Goal: Task Accomplishment & Management: Manage account settings

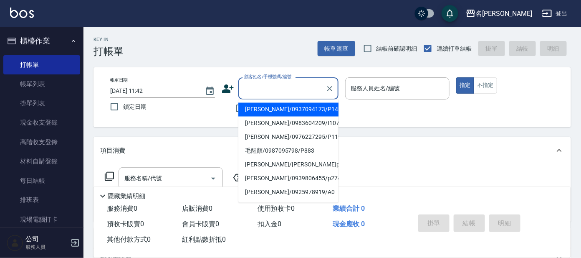
click at [279, 83] on input "顧客姓名/手機號碼/編號" at bounding box center [282, 88] width 80 height 15
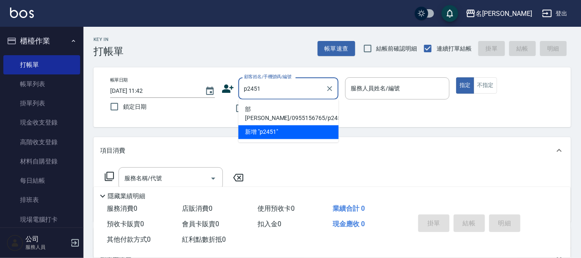
click at [286, 109] on li "部[PERSON_NAME]/0955156765/p2451" at bounding box center [288, 114] width 100 height 23
type input "部[PERSON_NAME]/0955156765/p2451"
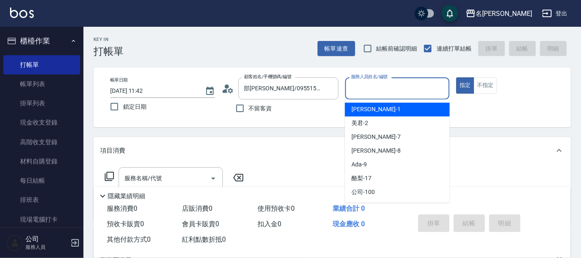
click at [377, 90] on input "服務人員姓名/編號" at bounding box center [397, 88] width 97 height 15
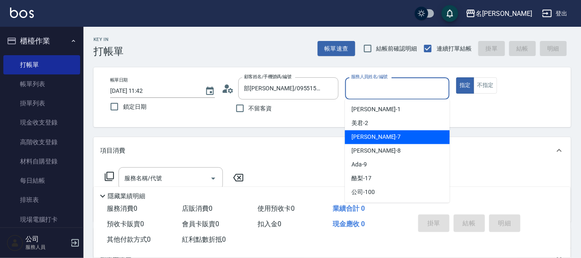
click at [358, 139] on span "[PERSON_NAME] -7" at bounding box center [376, 137] width 49 height 9
type input "[PERSON_NAME]-7"
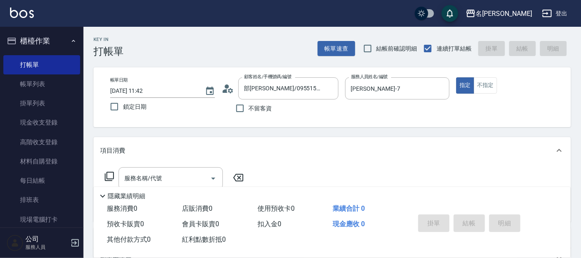
click at [109, 175] on icon at bounding box center [109, 176] width 10 height 10
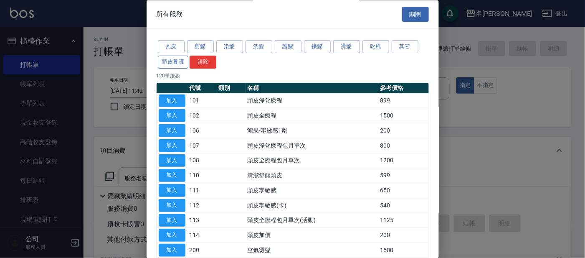
click at [175, 61] on button "頭皮養護" at bounding box center [173, 62] width 31 height 13
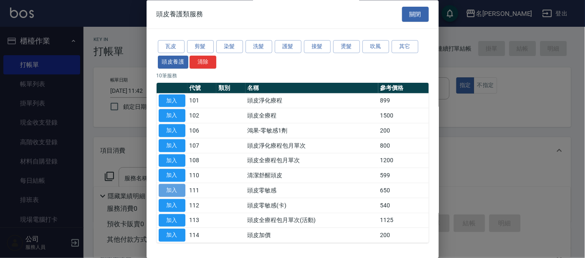
click at [165, 190] on button "加入" at bounding box center [172, 190] width 27 height 13
type input "頭皮零敏感(111)"
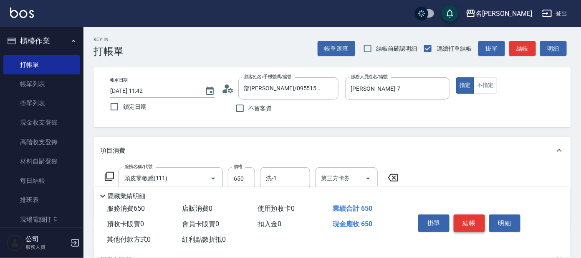
click at [474, 218] on button "結帳" at bounding box center [469, 223] width 31 height 18
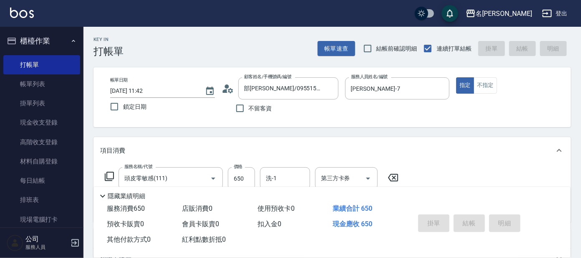
type input "[DATE] 13:18"
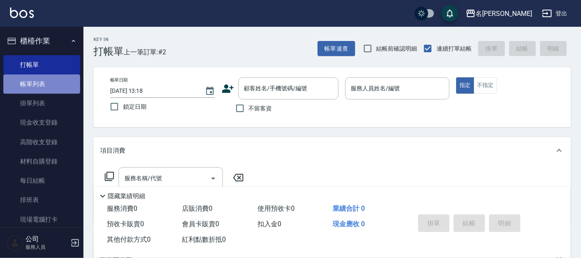
click at [54, 74] on link "帳單列表" at bounding box center [41, 83] width 77 height 19
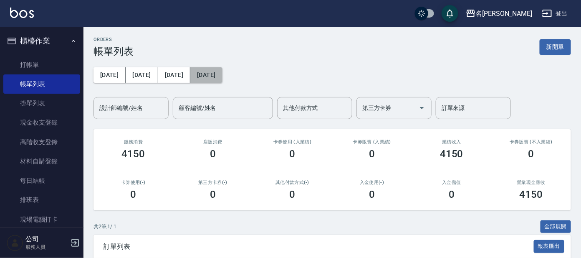
click at [190, 71] on button "[DATE]" at bounding box center [206, 74] width 32 height 15
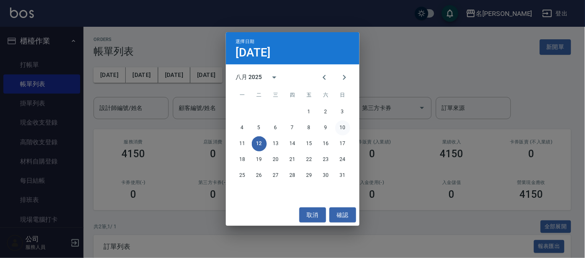
click at [345, 125] on button "10" at bounding box center [342, 127] width 15 height 15
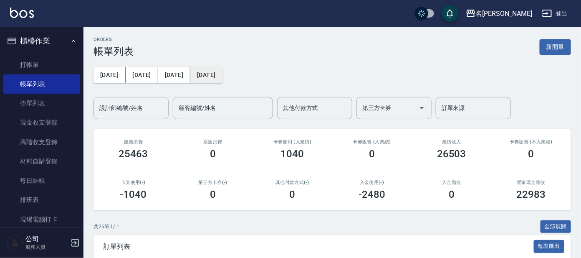
click at [198, 68] on button "[DATE]" at bounding box center [206, 74] width 32 height 15
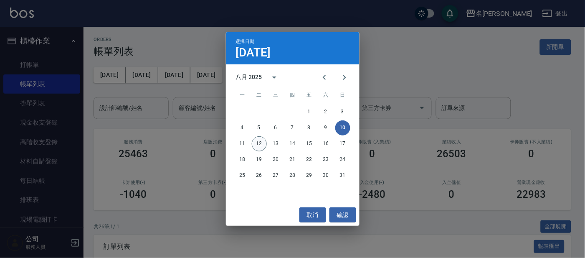
click at [260, 144] on button "12" at bounding box center [259, 143] width 15 height 15
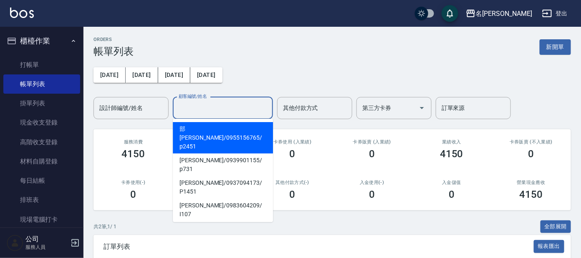
drag, startPoint x: 190, startPoint y: 104, endPoint x: 196, endPoint y: 106, distance: 6.0
click at [191, 104] on div "顧客編號/姓名 顧客編號/姓名" at bounding box center [223, 108] width 100 height 22
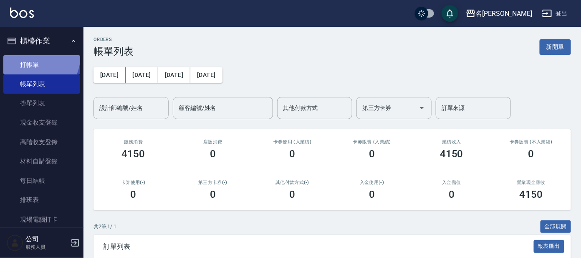
click at [28, 55] on link "打帳單" at bounding box center [41, 64] width 77 height 19
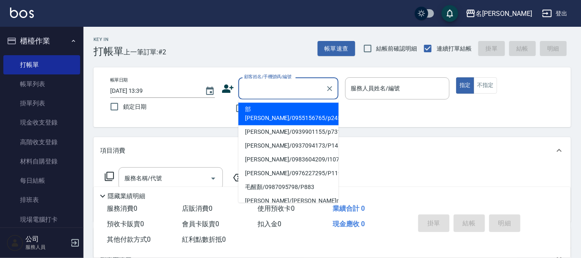
click at [275, 93] on input "顧客姓名/手機號碼/編號" at bounding box center [282, 88] width 80 height 15
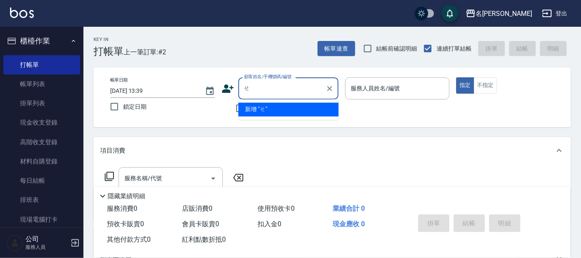
type input "誒"
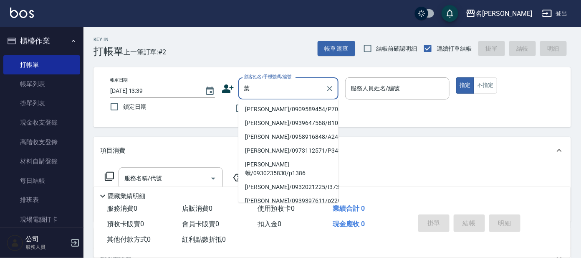
click at [272, 111] on li "[PERSON_NAME]/0909589454/P704" at bounding box center [288, 110] width 100 height 14
type input "[PERSON_NAME]/0909589454/P704"
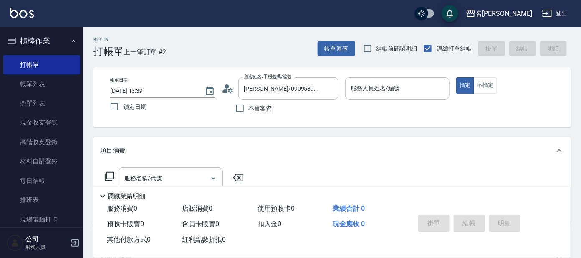
click at [275, 109] on div "不留客資" at bounding box center [280, 108] width 117 height 18
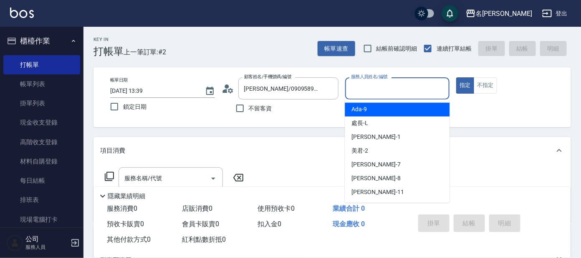
click at [362, 91] on input "服務人員姓名/編號" at bounding box center [397, 88] width 97 height 15
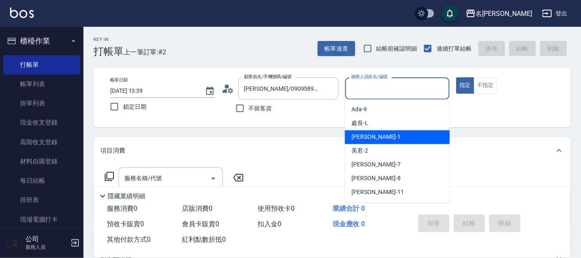
click at [386, 137] on div "[PERSON_NAME] -1" at bounding box center [397, 137] width 105 height 14
type input "宥里-1"
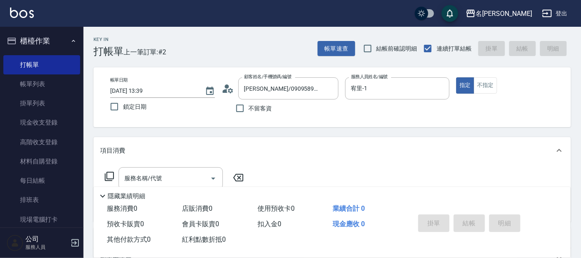
click at [153, 187] on div "隱藏業績明細" at bounding box center [332, 194] width 477 height 14
click at [163, 166] on div "服務名稱/代號 服務名稱/代號" at bounding box center [333, 193] width 478 height 58
drag, startPoint x: 168, startPoint y: 178, endPoint x: 173, endPoint y: 177, distance: 4.8
click at [172, 177] on input "服務名稱/代號" at bounding box center [164, 178] width 84 height 15
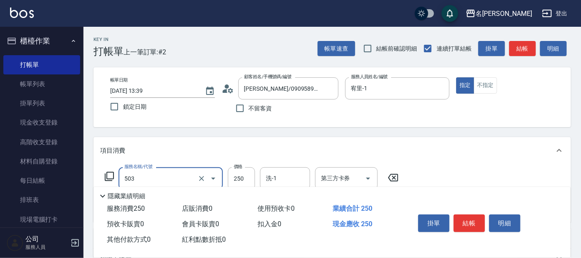
type input "洗髮(兒童)(503)"
type input "[PERSON_NAME](802)"
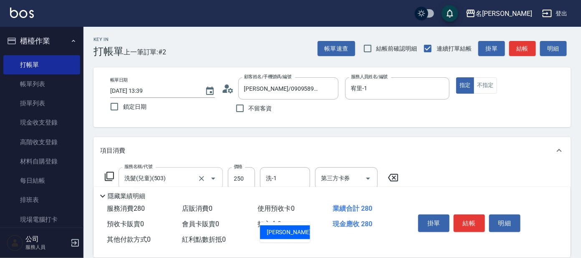
type input "宥里-1"
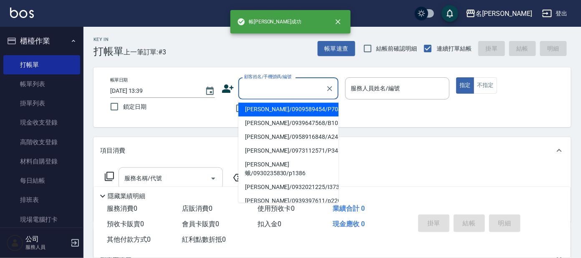
type input "[PERSON_NAME]/0909589454/P704"
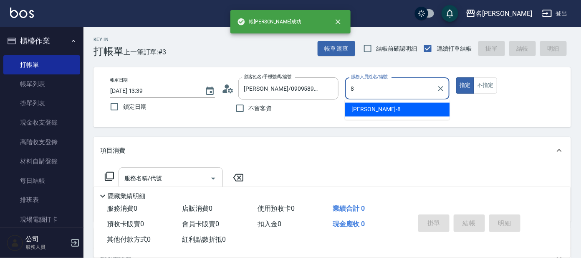
type input "[PERSON_NAME]-8"
type button "true"
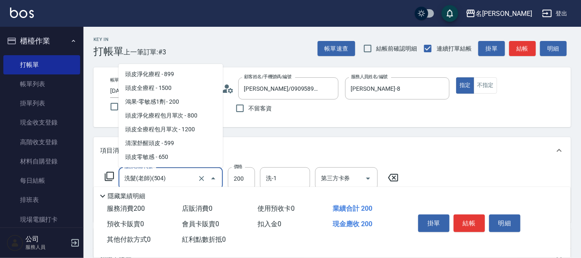
scroll to position [547, 0]
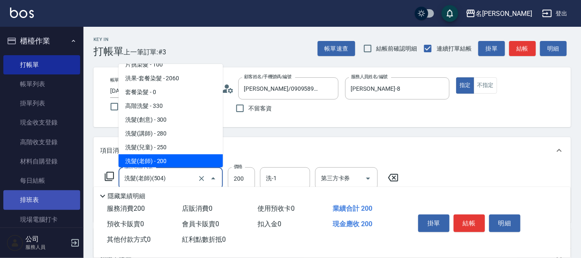
drag, startPoint x: 176, startPoint y: 172, endPoint x: 39, endPoint y: 190, distance: 137.8
click at [39, 190] on div "名留大龍 登出 櫃檯作業 打帳單 帳單列表 掛單列表 現金收支登錄 高階收支登錄 材料自購登錄 每日結帳 排班表 現場電腦打卡 預約管理 預約管理 單日預約紀…" at bounding box center [290, 203] width 581 height 407
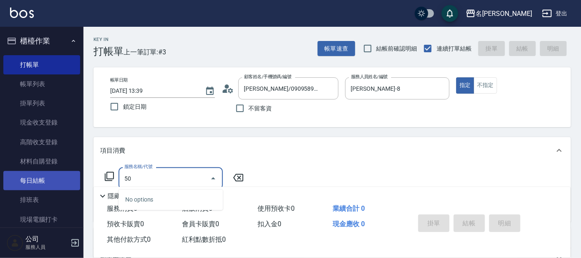
type input "500"
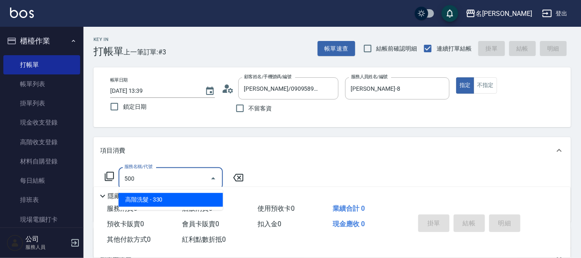
click at [156, 197] on span "高階洗髮 - 330" at bounding box center [171, 200] width 104 height 14
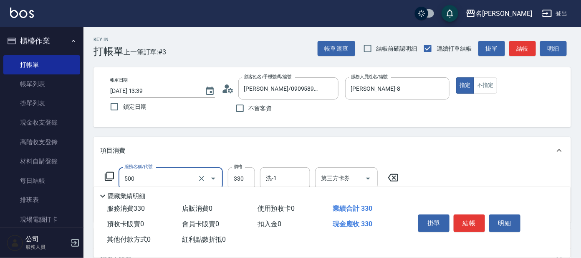
click at [157, 181] on input "500" at bounding box center [158, 178] width 73 height 15
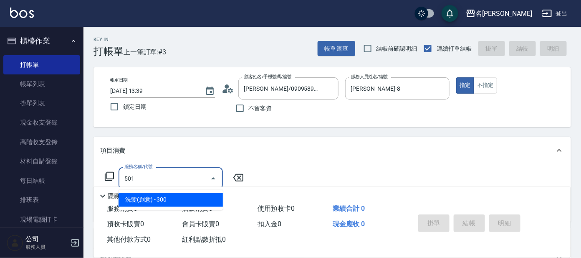
click at [172, 201] on span "洗髮(創意) - 300" at bounding box center [171, 200] width 104 height 14
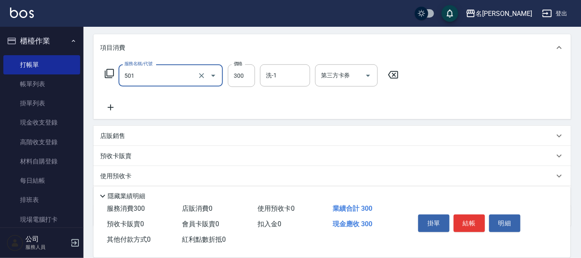
scroll to position [104, 0]
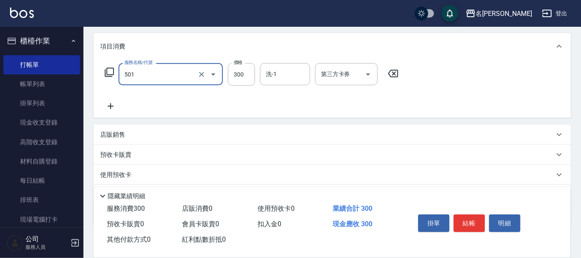
type input "洗髮(創意)(501)"
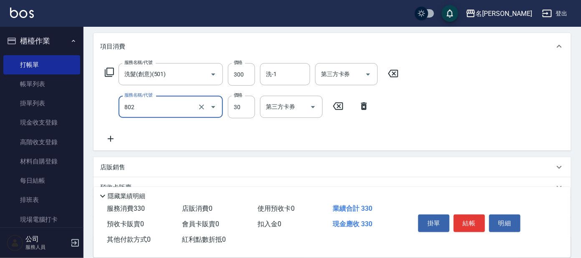
type input "[PERSON_NAME](802)"
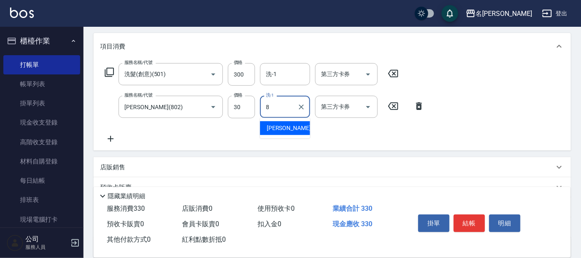
type input "[PERSON_NAME]-8"
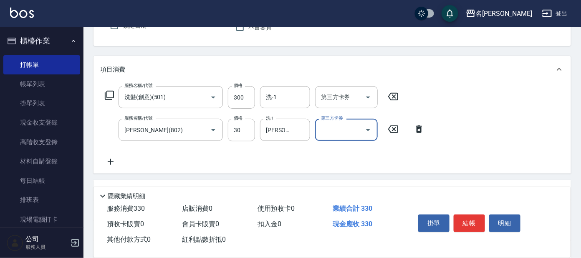
scroll to position [0, 0]
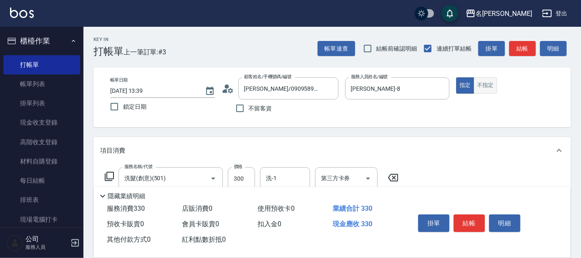
click at [486, 84] on button "不指定" at bounding box center [485, 85] width 23 height 16
type button "false"
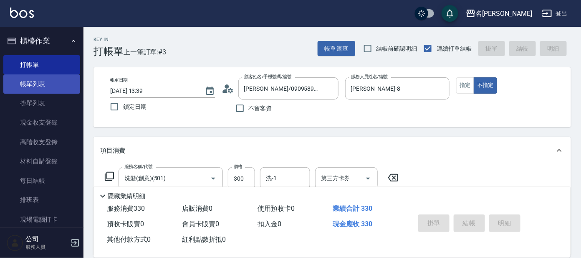
type input "[DATE] 13:40"
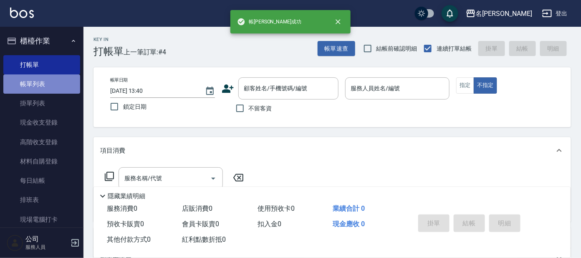
click at [56, 82] on link "帳單列表" at bounding box center [41, 83] width 77 height 19
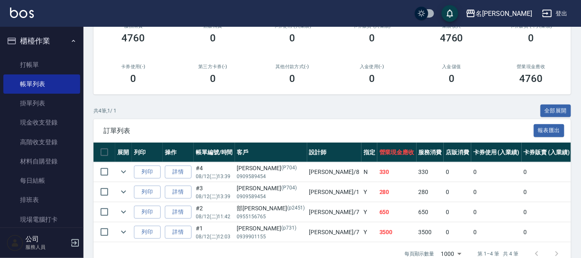
scroll to position [140, 0]
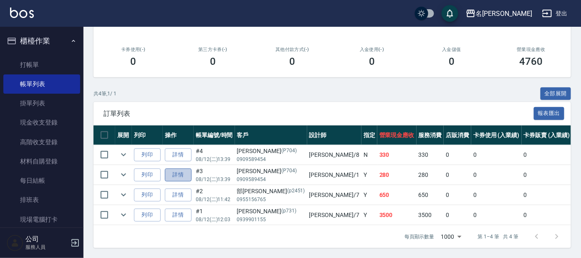
click at [177, 168] on link "詳情" at bounding box center [178, 174] width 27 height 13
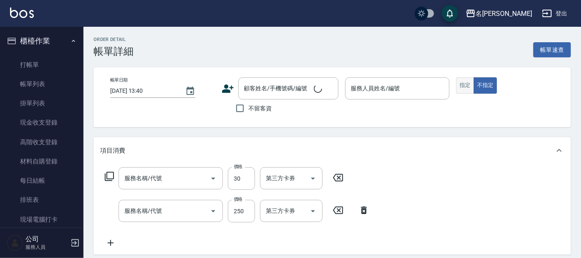
type input "[DATE] 13:39"
type input "宥里-1"
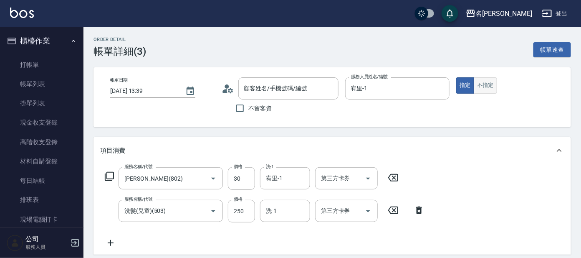
type input "[PERSON_NAME](802)"
type input "洗髮(兒童)(503)"
click at [481, 84] on button "不指定" at bounding box center [485, 85] width 23 height 16
type input "[PERSON_NAME]/0909589454/P704"
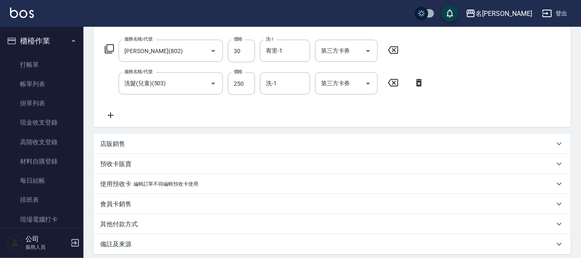
scroll to position [160, 0]
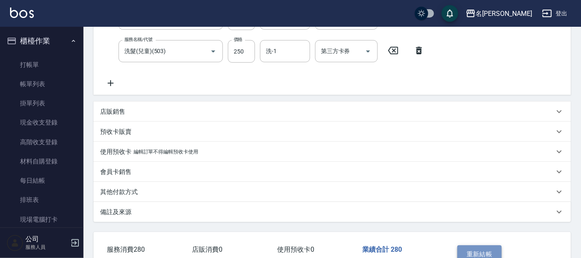
click at [470, 245] on button "重新結帳" at bounding box center [480, 254] width 44 height 18
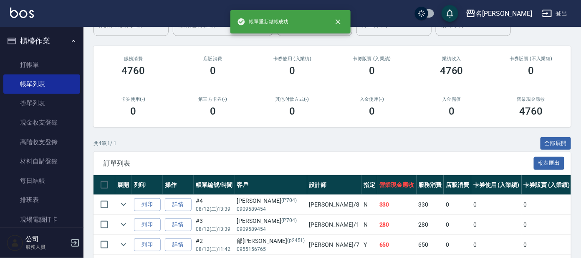
scroll to position [140, 0]
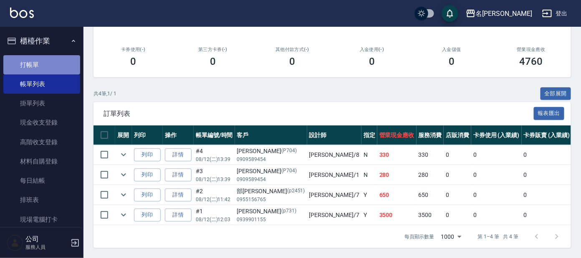
click at [50, 66] on link "打帳單" at bounding box center [41, 64] width 77 height 19
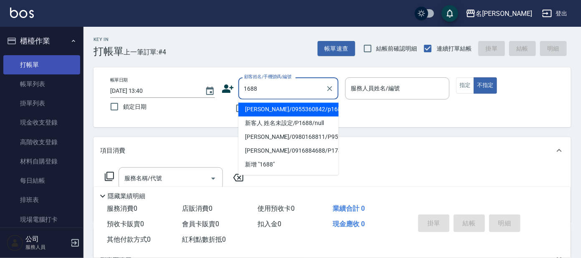
type input "[PERSON_NAME]/0955360842/p1688"
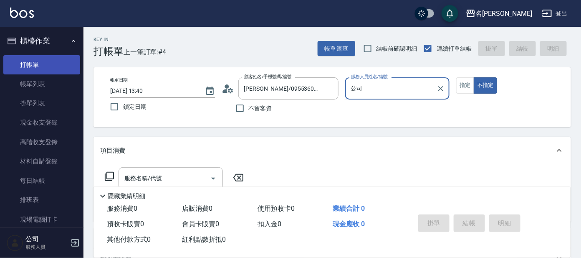
type input "公"
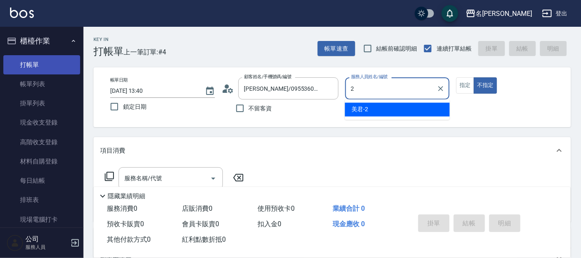
type input "美君-2"
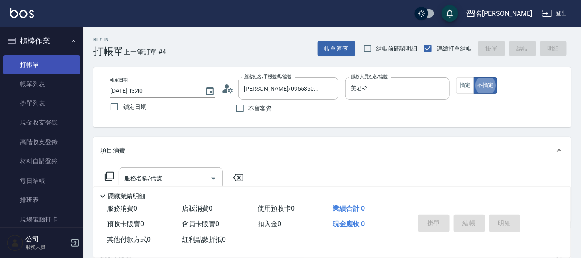
type button "false"
click at [382, 99] on div "美君-2 服務人員姓名/編號" at bounding box center [397, 88] width 105 height 22
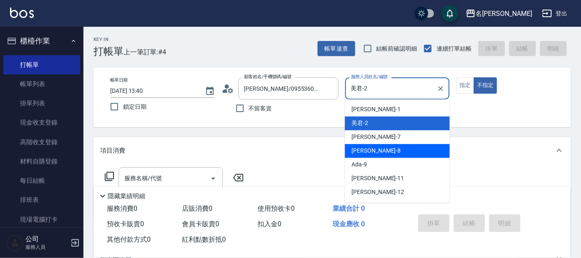
click at [356, 148] on span "[PERSON_NAME] -8" at bounding box center [376, 151] width 49 height 9
type input "[PERSON_NAME]-8"
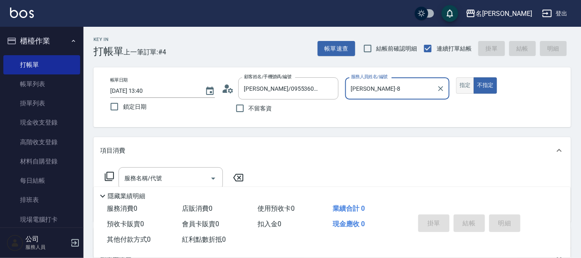
click at [459, 85] on button "指定" at bounding box center [465, 85] width 18 height 16
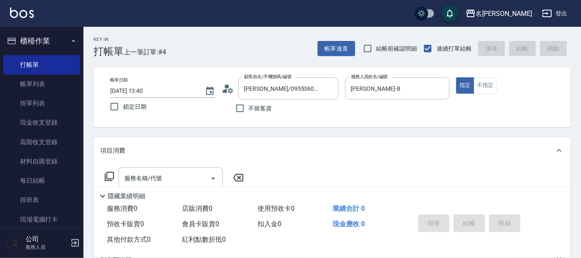
click at [139, 166] on div "服務名稱/代號 服務名稱/代號" at bounding box center [333, 193] width 478 height 58
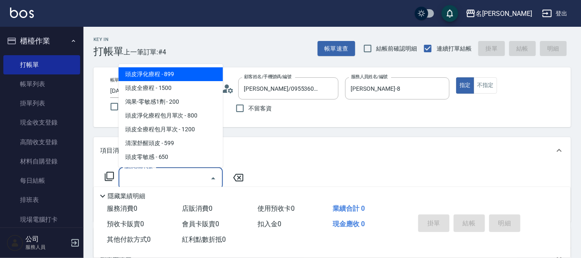
click at [142, 172] on div "服務名稱/代號 服務名稱/代號" at bounding box center [171, 178] width 104 height 22
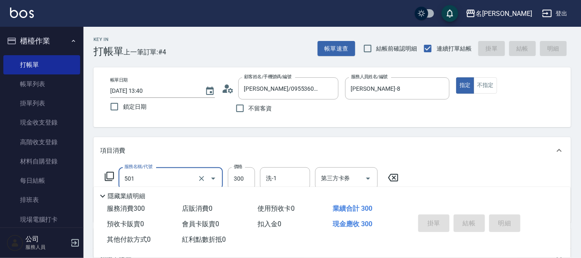
type input "501"
type input "[DATE] 13:48"
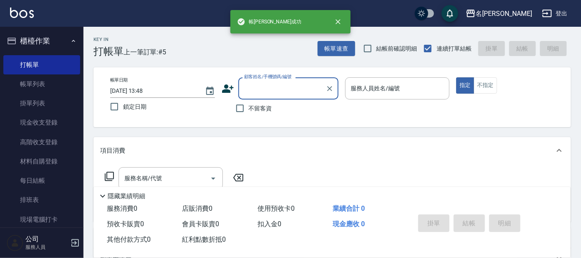
click at [282, 86] on input "顧客姓名/手機號碼/編號" at bounding box center [282, 88] width 80 height 15
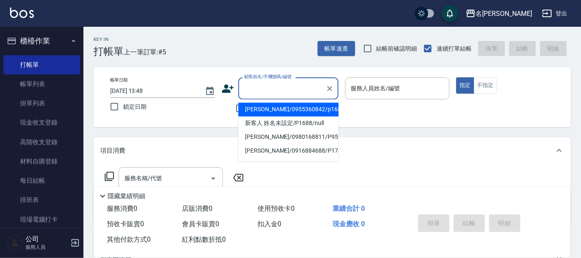
click at [266, 111] on li "[PERSON_NAME]/0955360842/p1688" at bounding box center [288, 110] width 100 height 14
type input "[PERSON_NAME]/0955360842/p1688"
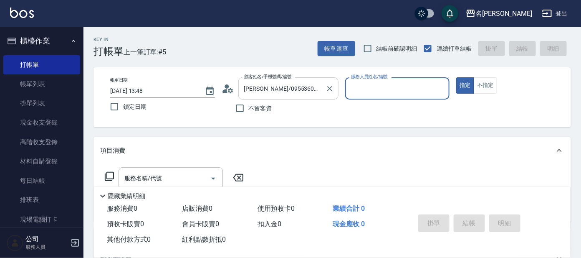
type input "公司 -100"
click at [228, 90] on icon at bounding box center [230, 90] width 5 height 5
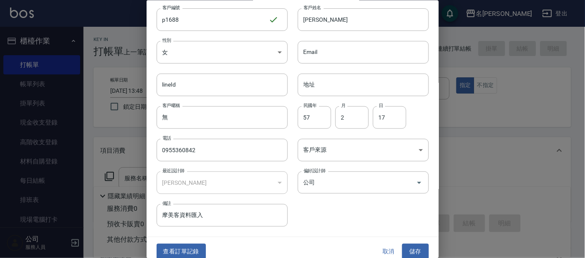
scroll to position [31, 0]
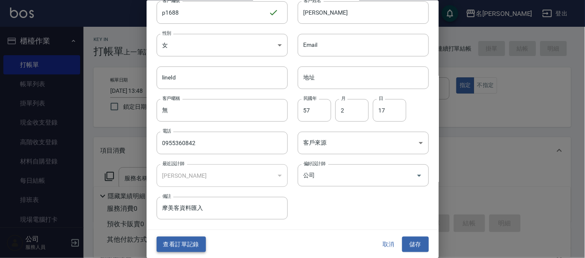
click at [182, 245] on button "查看訂單記錄" at bounding box center [181, 243] width 49 height 15
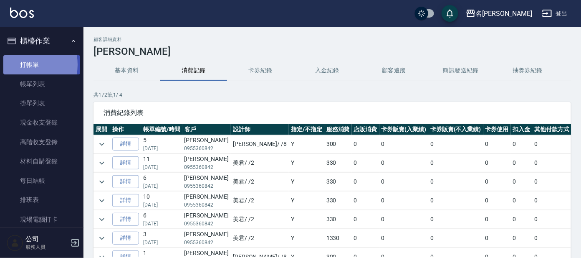
click at [25, 64] on link "打帳單" at bounding box center [41, 64] width 77 height 19
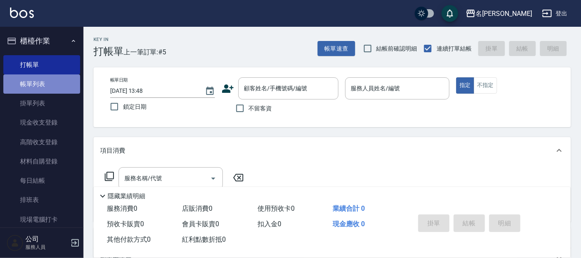
click at [46, 81] on link "帳單列表" at bounding box center [41, 83] width 77 height 19
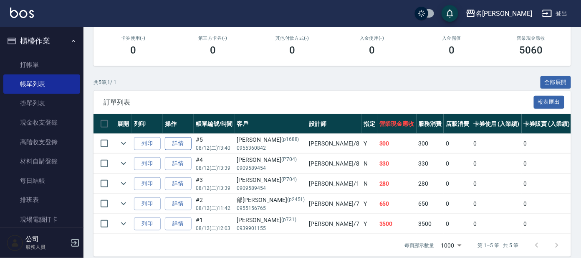
scroll to position [160, 0]
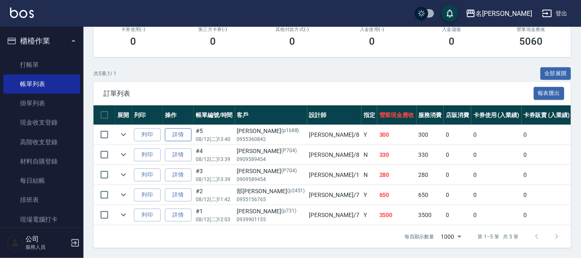
click at [177, 128] on link "詳情" at bounding box center [178, 134] width 27 height 13
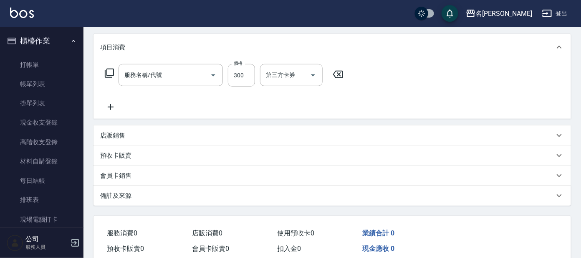
type input "[DATE] 13:40"
type input "[PERSON_NAME]-8"
type input "洗髮(創意)(501)"
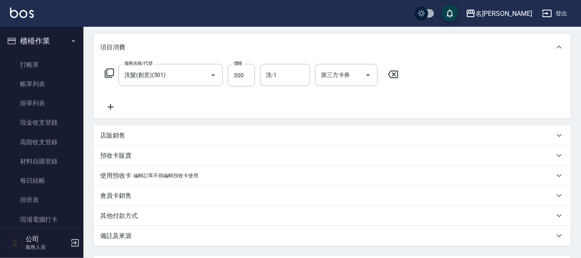
scroll to position [138, 0]
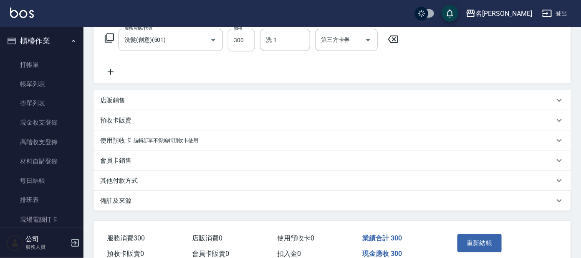
type input "[PERSON_NAME]/0955360842/p1688"
click at [275, 48] on div "洗-1" at bounding box center [285, 40] width 50 height 22
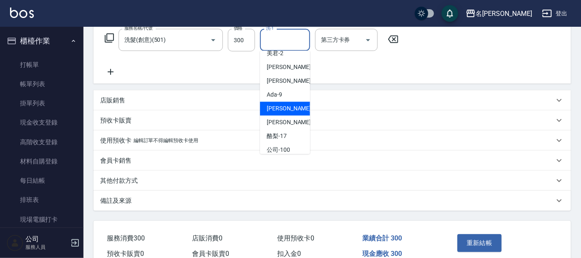
scroll to position [41, 0]
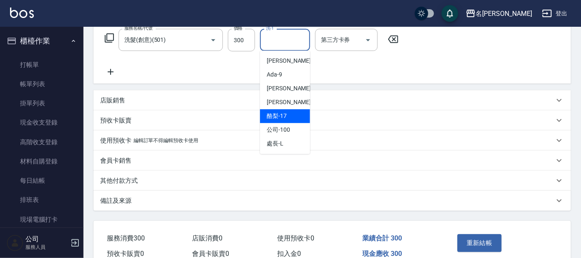
click at [292, 116] on div "酪梨 -17" at bounding box center [285, 116] width 50 height 14
type input "酪梨-17"
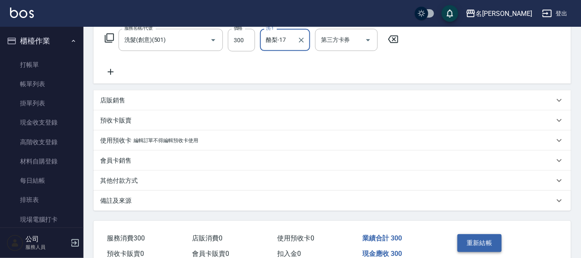
click at [482, 242] on button "重新結帳" at bounding box center [480, 243] width 44 height 18
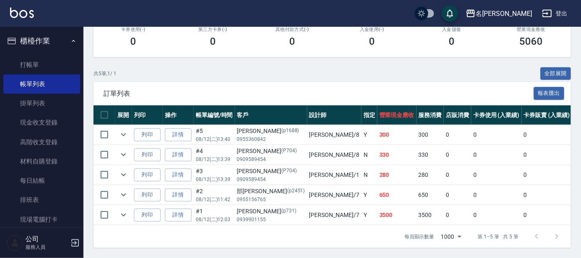
scroll to position [160, 0]
click at [43, 61] on link "打帳單" at bounding box center [41, 64] width 77 height 19
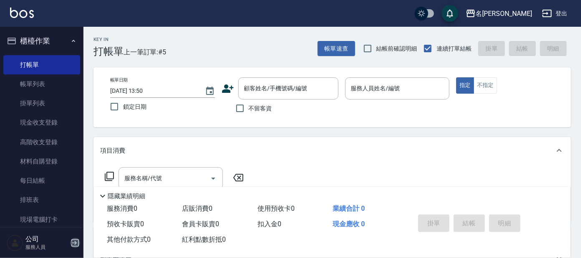
click at [75, 244] on icon "button" at bounding box center [75, 243] width 8 height 8
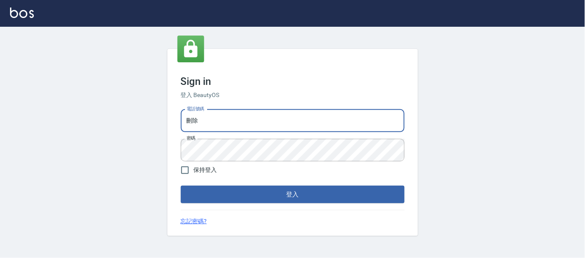
click at [222, 114] on input "刪除" at bounding box center [293, 120] width 224 height 23
type input "刪"
type input "0920488162"
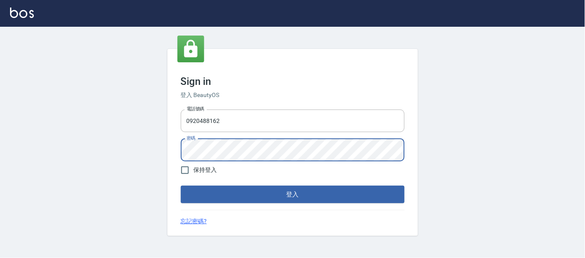
click at [181, 185] on button "登入" at bounding box center [293, 194] width 224 height 18
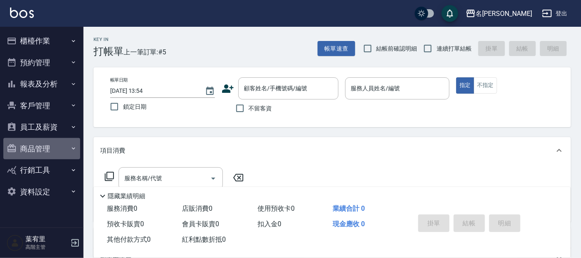
click at [36, 149] on button "商品管理" at bounding box center [41, 149] width 77 height 22
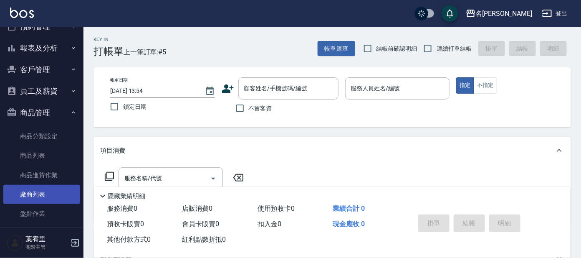
scroll to position [52, 0]
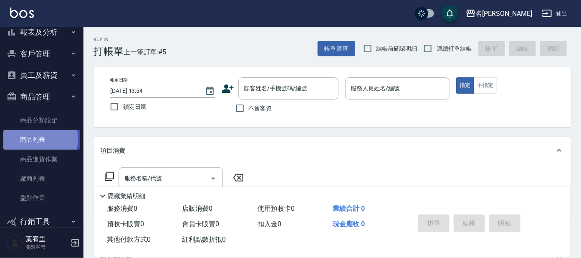
click at [34, 138] on link "商品列表" at bounding box center [41, 139] width 77 height 19
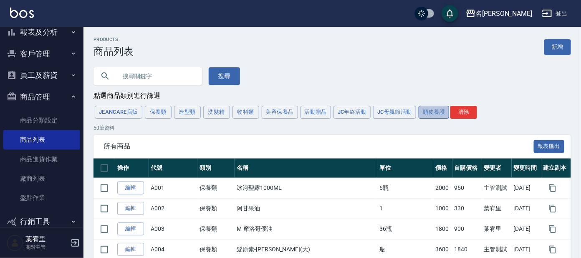
click at [441, 113] on button "頭皮養護" at bounding box center [434, 112] width 31 height 13
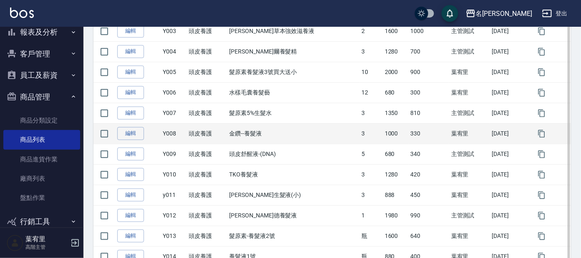
scroll to position [246, 0]
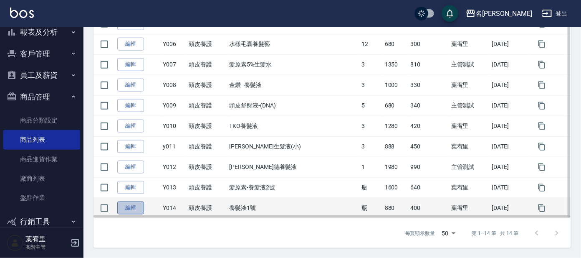
click at [131, 209] on link "編輯" at bounding box center [130, 207] width 27 height 13
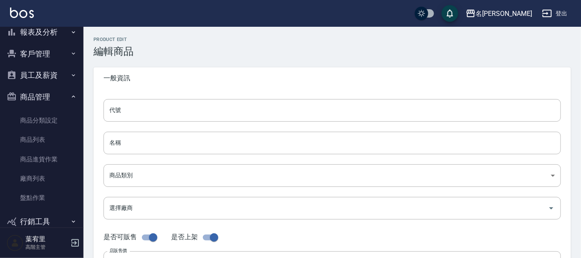
type input "Y014"
type input "養髮液1號"
type input "5c0fde48-dc7e-4e92-b936-919eac8ba39b"
type input "880"
type input "400"
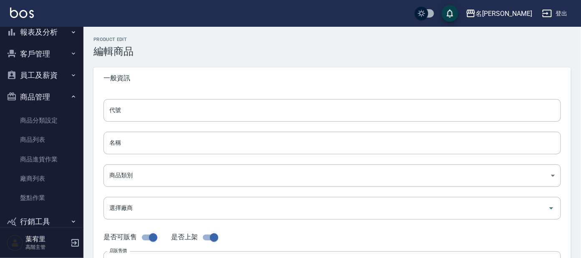
type input "400"
type input "瓶"
type input "UNSET"
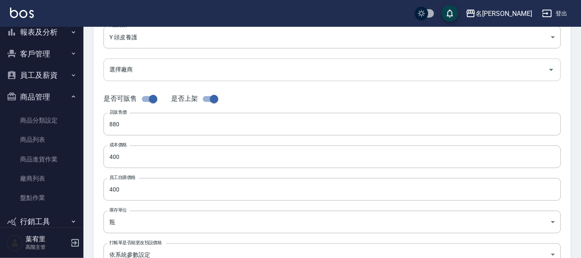
scroll to position [156, 0]
